Goal: Ask a question

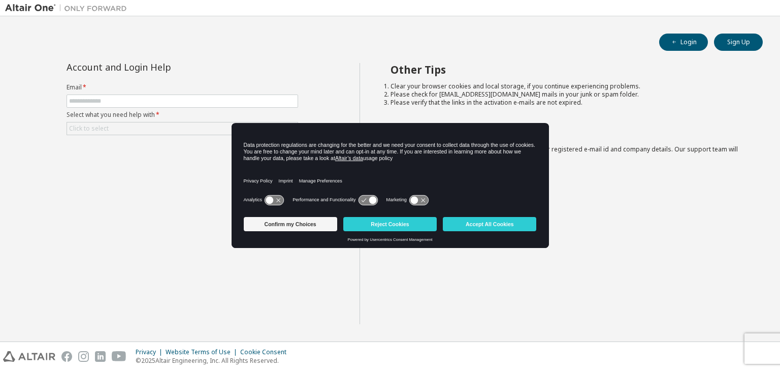
click at [343, 76] on div "Account and Login Help Email * Select what you need help with * Click to select…" at bounding box center [182, 193] width 355 height 261
click at [354, 224] on button "Reject Cookies" at bounding box center [389, 224] width 93 height 14
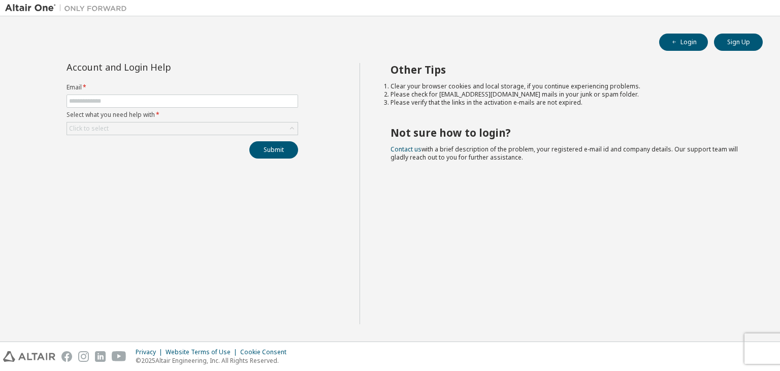
click at [211, 109] on form "Email * Select what you need help with * Click to select" at bounding box center [183, 109] width 232 height 52
click at [203, 104] on input "text" at bounding box center [182, 101] width 227 height 8
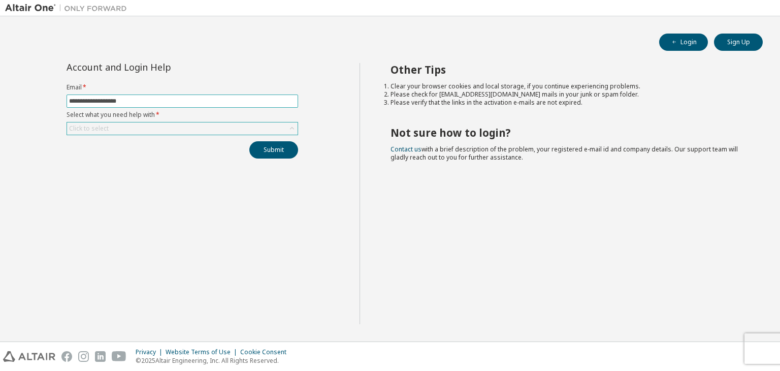
type input "**********"
click at [226, 133] on div "Click to select" at bounding box center [182, 128] width 231 height 12
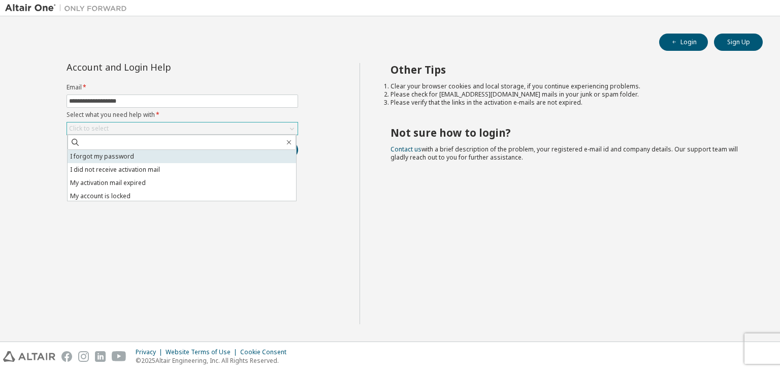
click at [198, 157] on li "I forgot my password" at bounding box center [182, 156] width 229 height 13
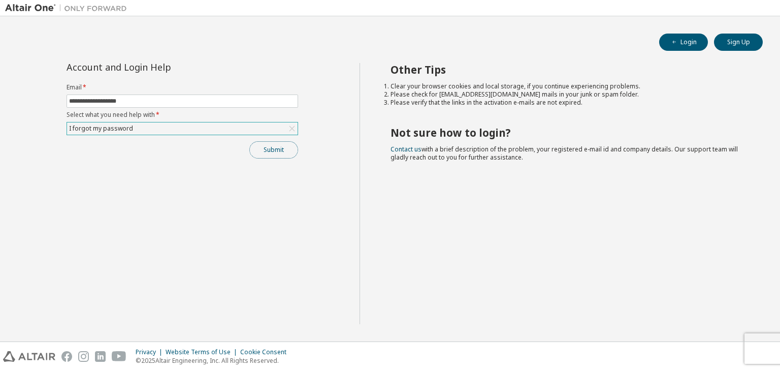
click at [265, 150] on button "Submit" at bounding box center [273, 149] width 49 height 17
drag, startPoint x: 293, startPoint y: 157, endPoint x: 458, endPoint y: 246, distance: 187.1
click at [458, 246] on div "Other Tips Clear your browser cookies and local storage, if you continue experi…" at bounding box center [568, 193] width 416 height 261
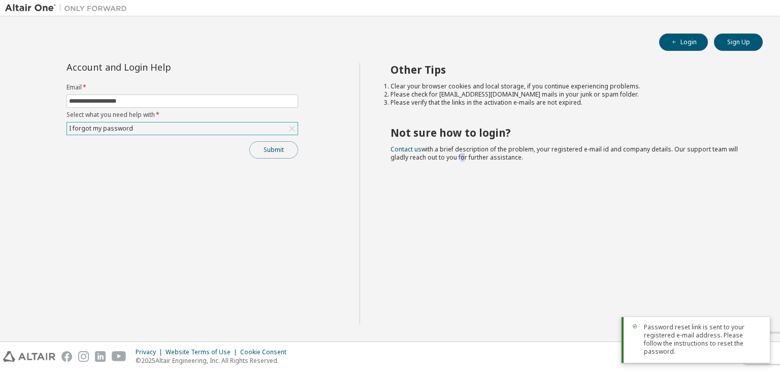
click at [263, 155] on button "Submit" at bounding box center [273, 149] width 49 height 17
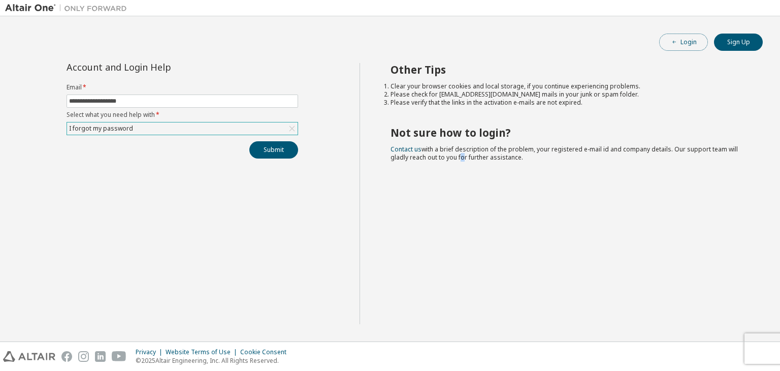
click at [696, 43] on button "Login" at bounding box center [684, 42] width 49 height 17
